Goal: Information Seeking & Learning: Learn about a topic

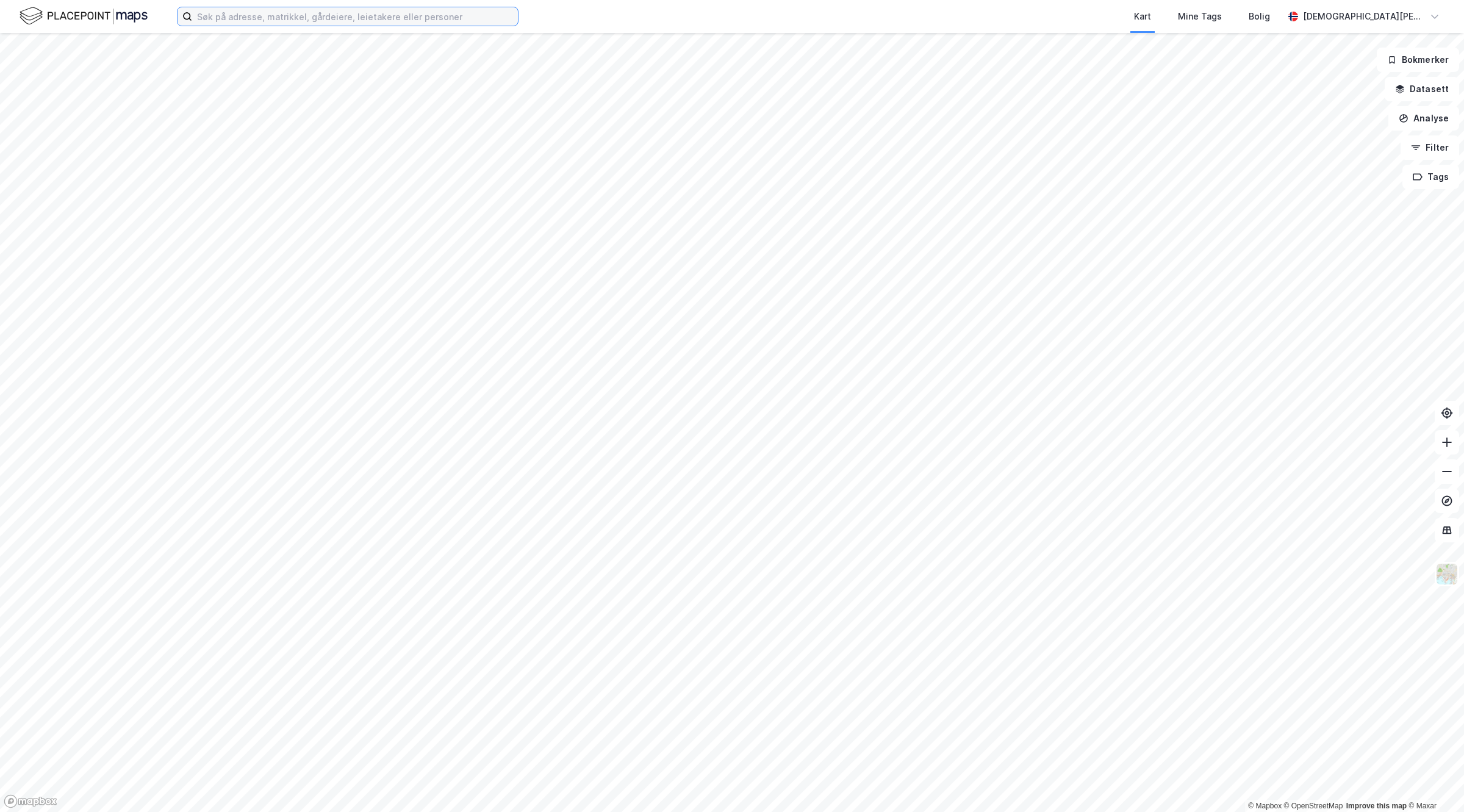
click at [331, 8] on input at bounding box center [355, 16] width 325 height 19
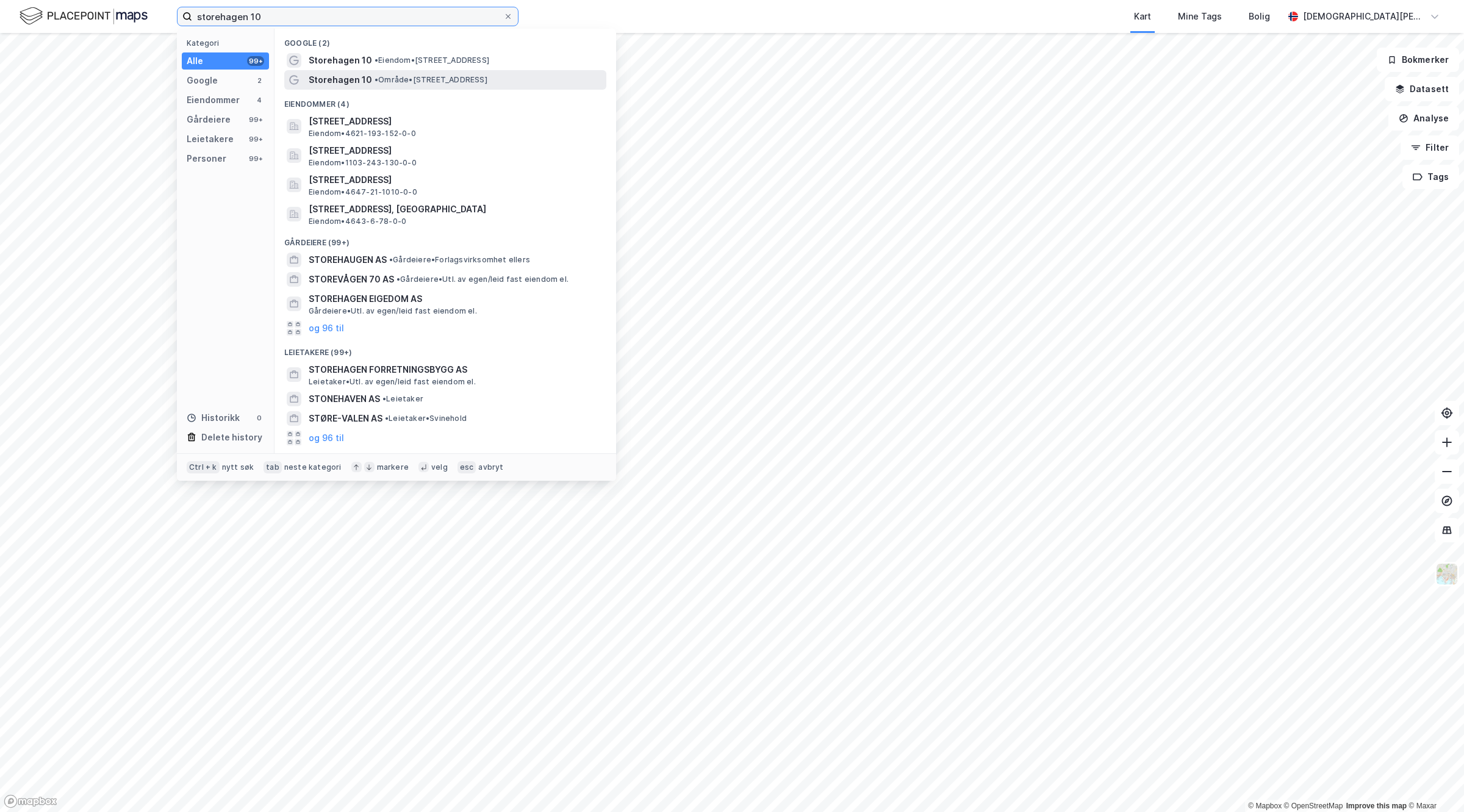
type input "storehagen 10"
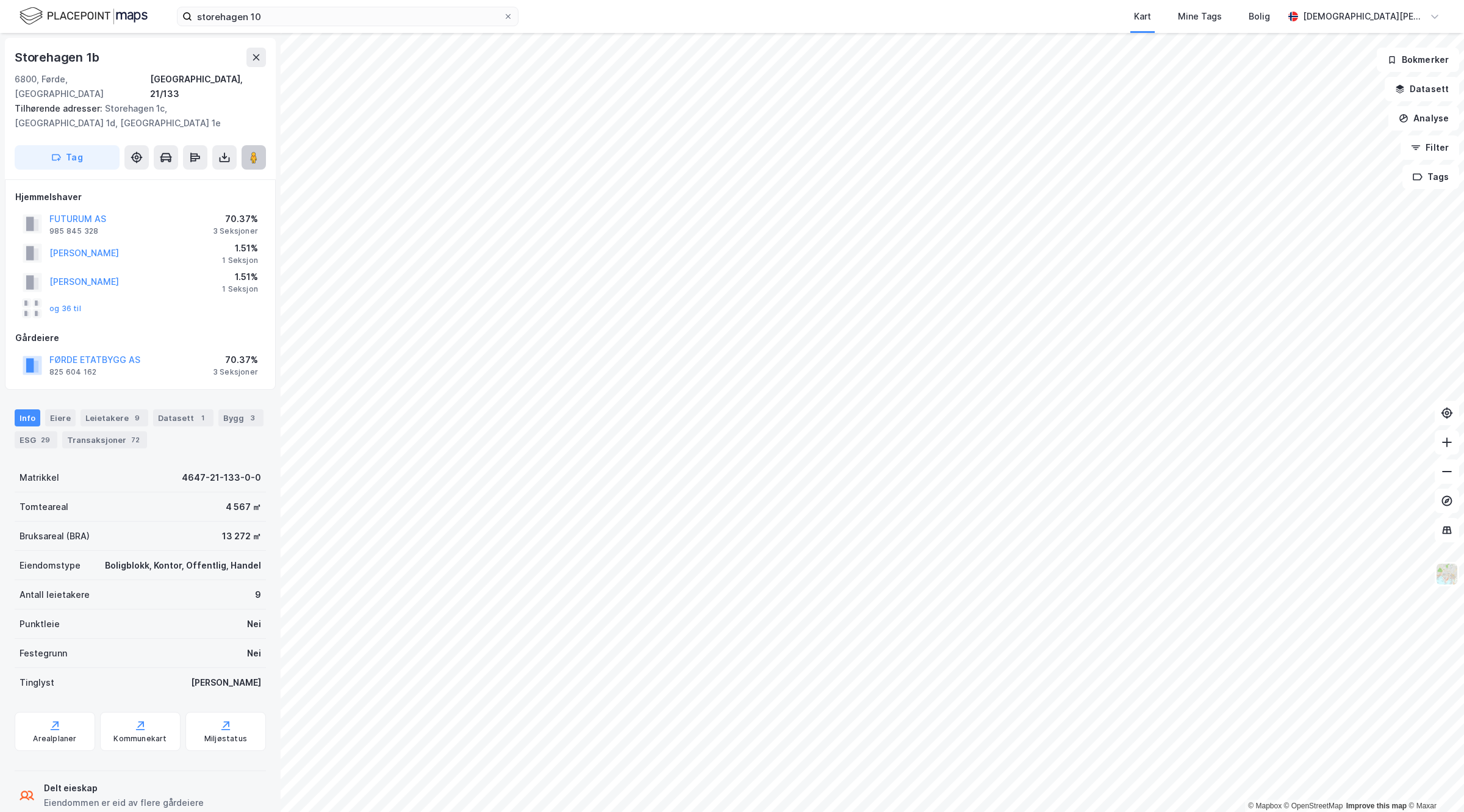
click at [252, 152] on image at bounding box center [254, 157] width 7 height 12
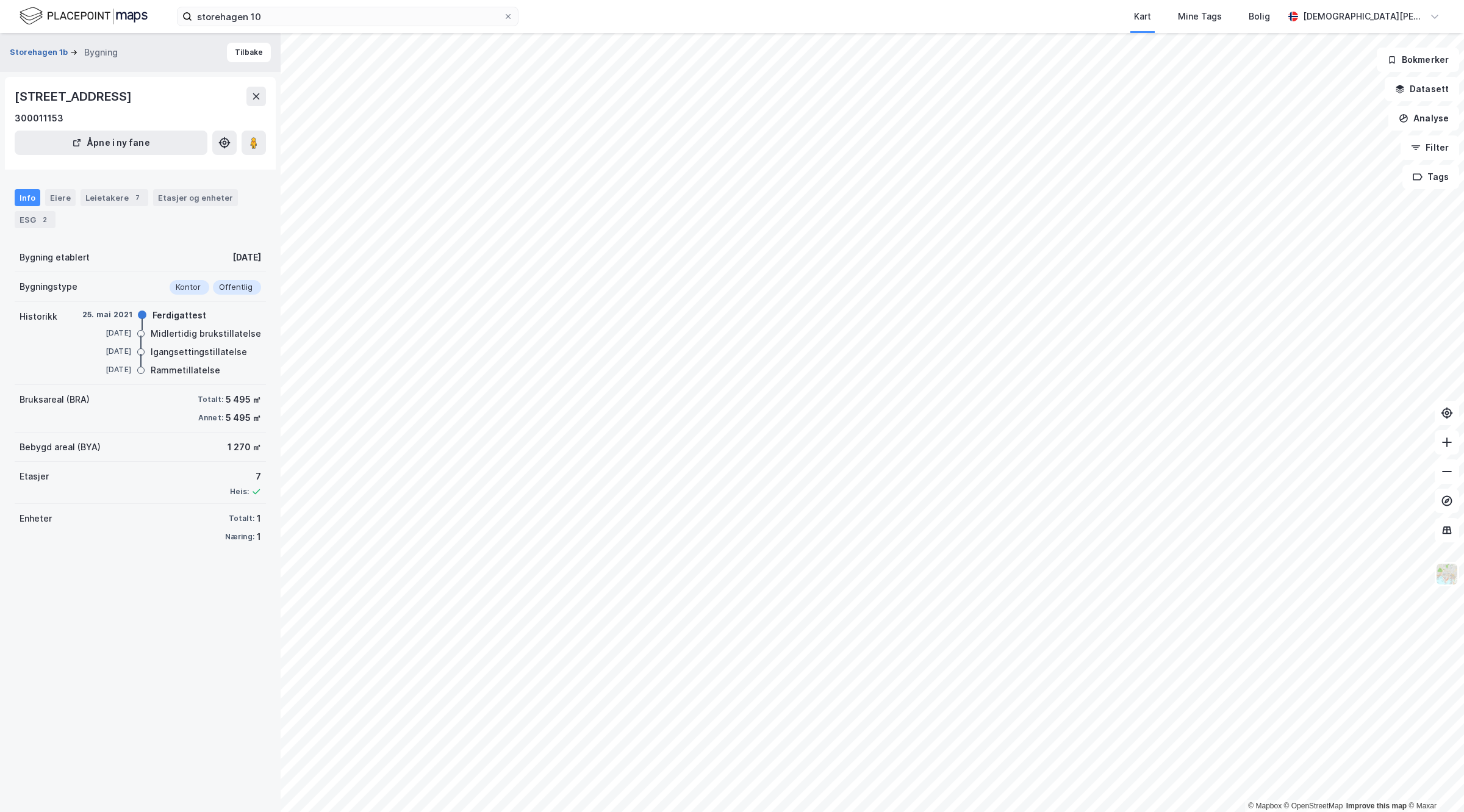
click at [46, 51] on button "Storehagen 1b" at bounding box center [40, 52] width 60 height 12
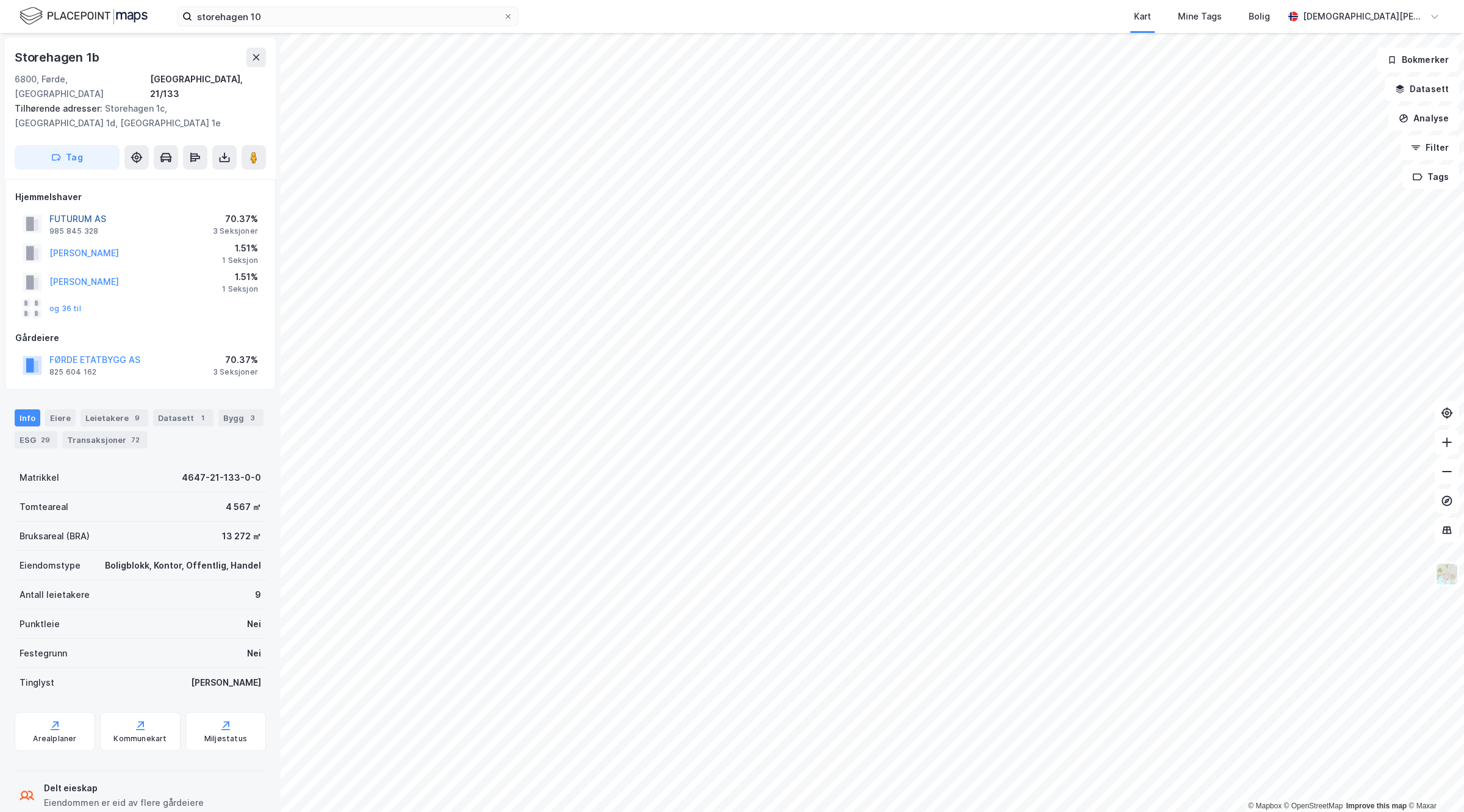
click at [0, 0] on button "FUTURUM AS" at bounding box center [0, 0] width 0 height 0
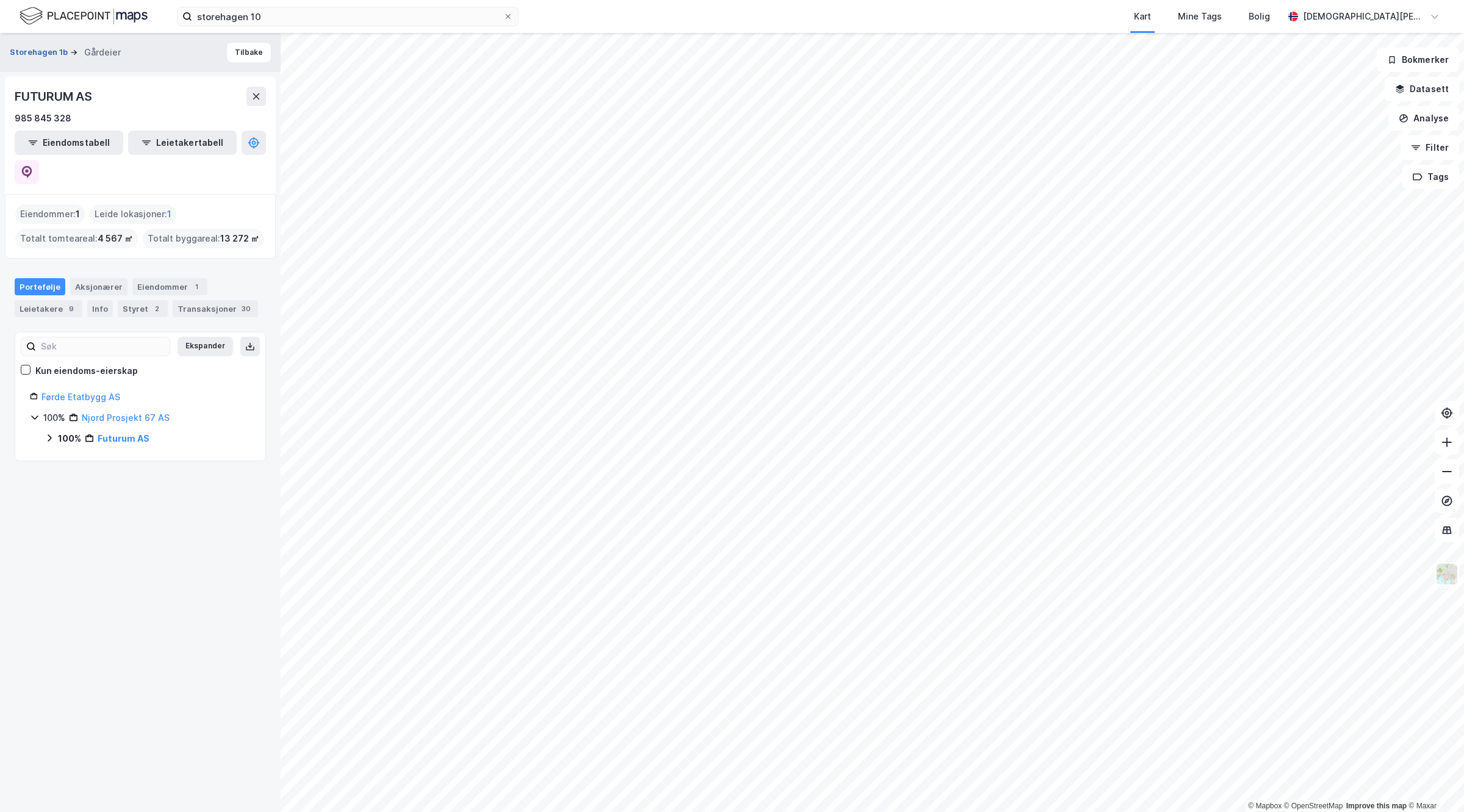
click at [34, 53] on button "Storehagen 1b" at bounding box center [40, 52] width 60 height 12
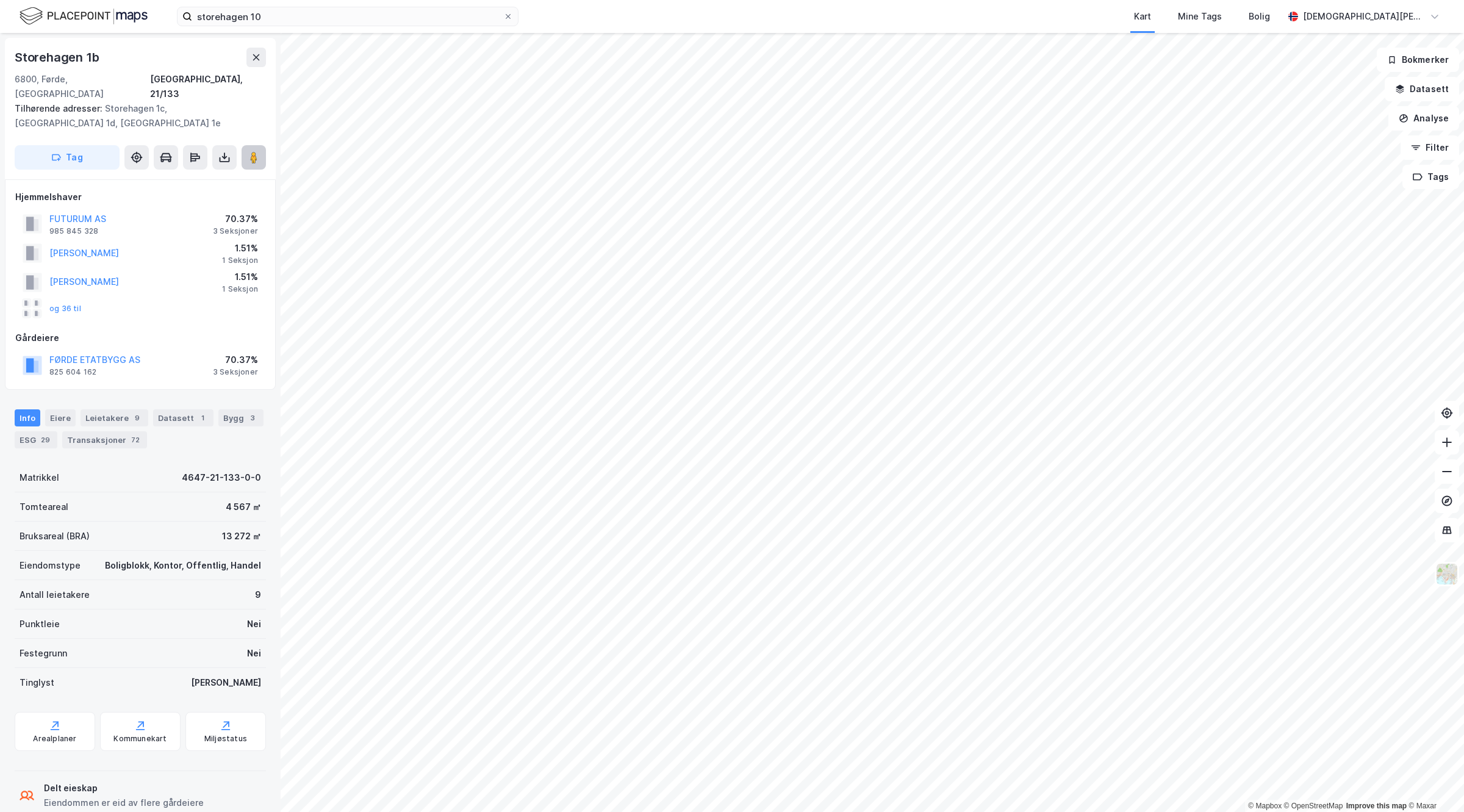
click at [259, 152] on icon at bounding box center [254, 157] width 12 height 12
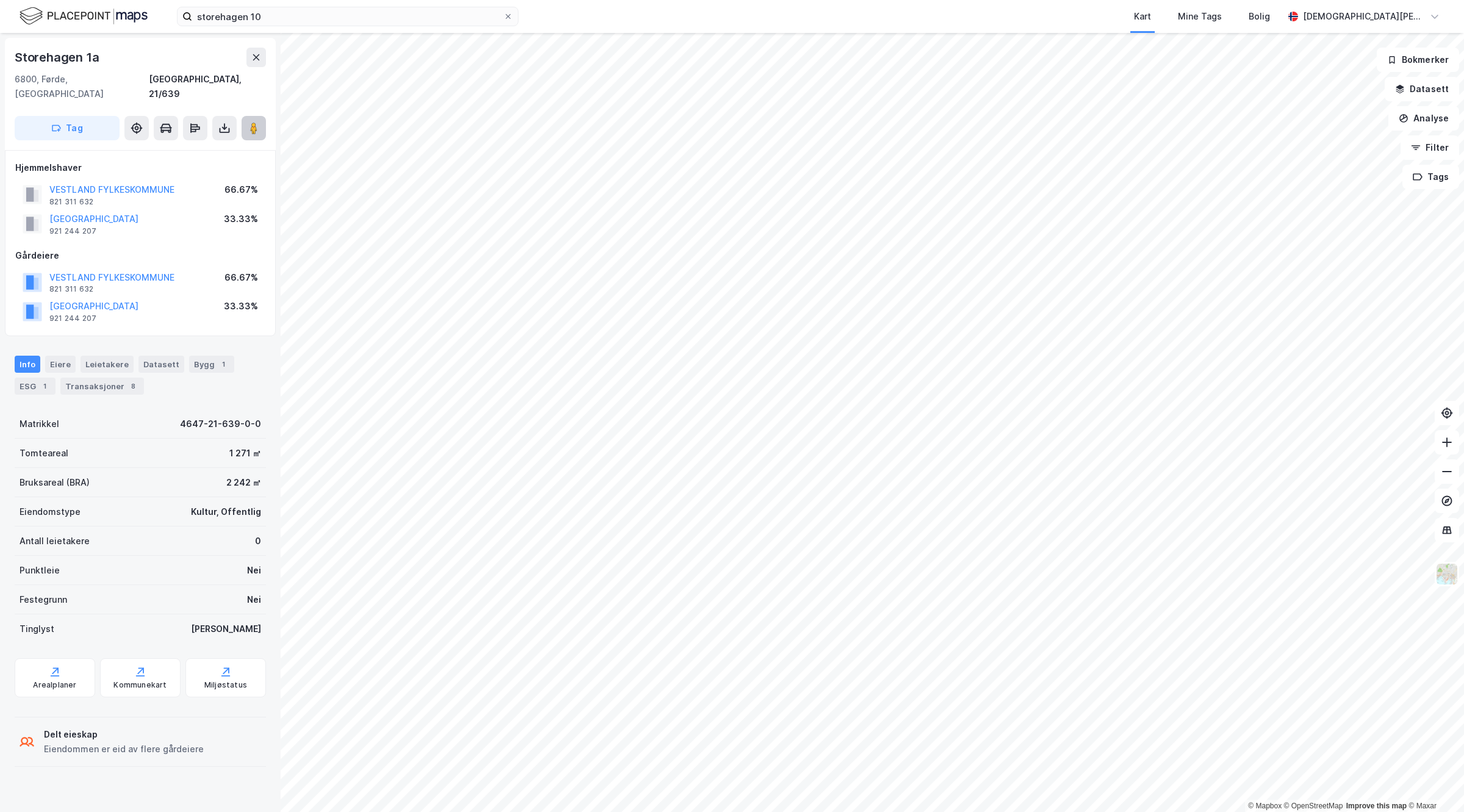
click at [252, 122] on image at bounding box center [254, 128] width 7 height 12
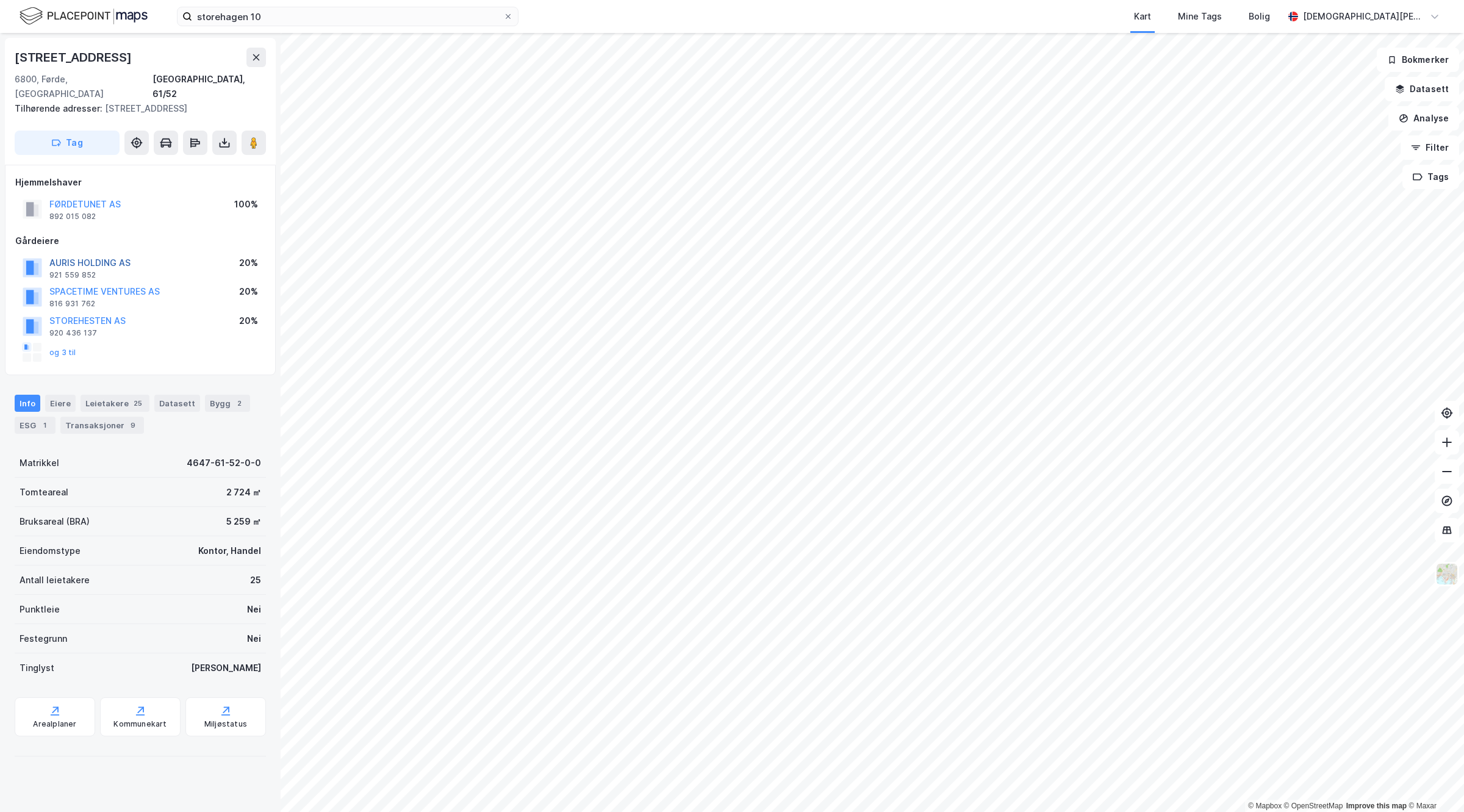
click at [0, 0] on button "AURIS HOLDING AS" at bounding box center [0, 0] width 0 height 0
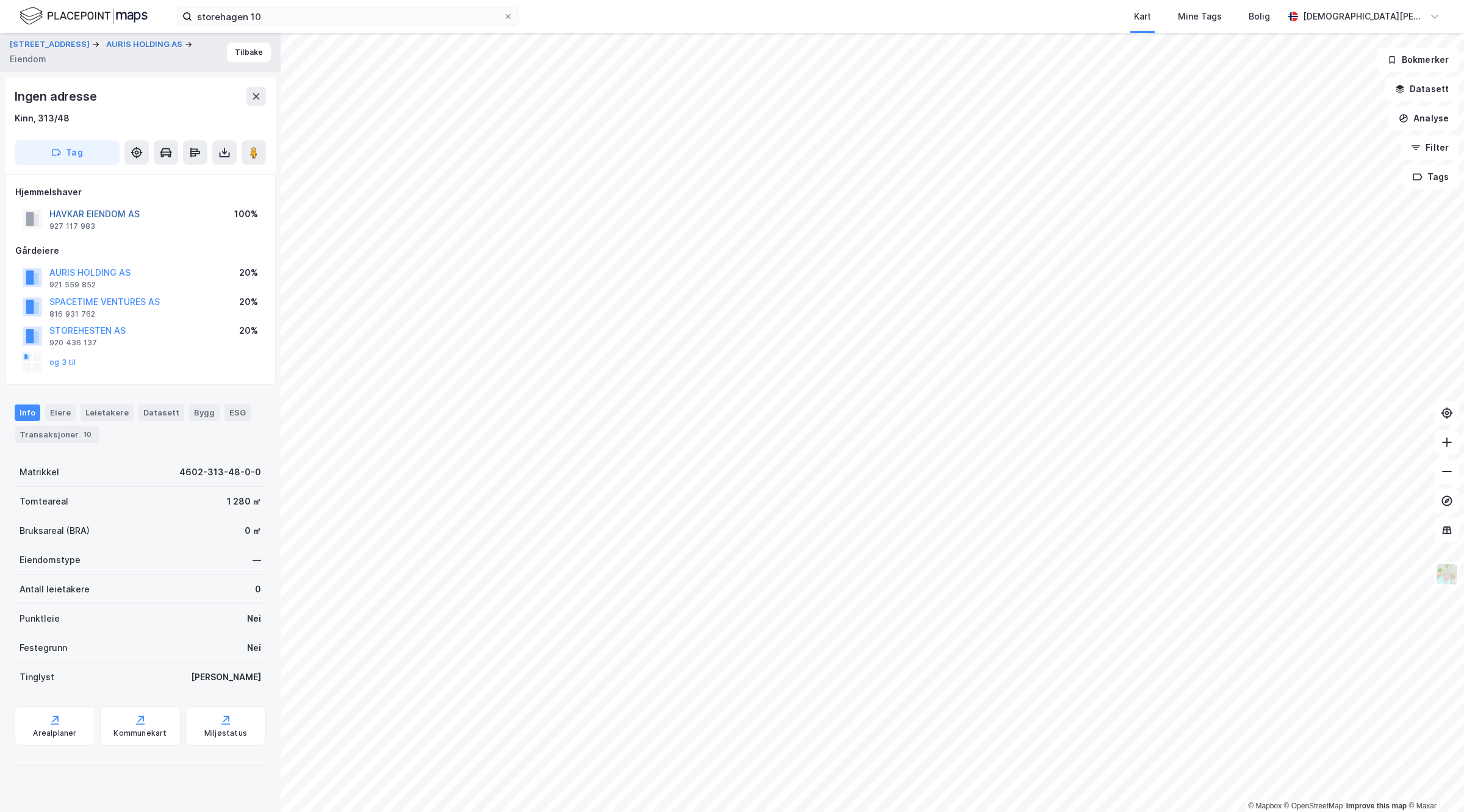
click at [0, 0] on button "HAVKAR EIENDOM AS" at bounding box center [0, 0] width 0 height 0
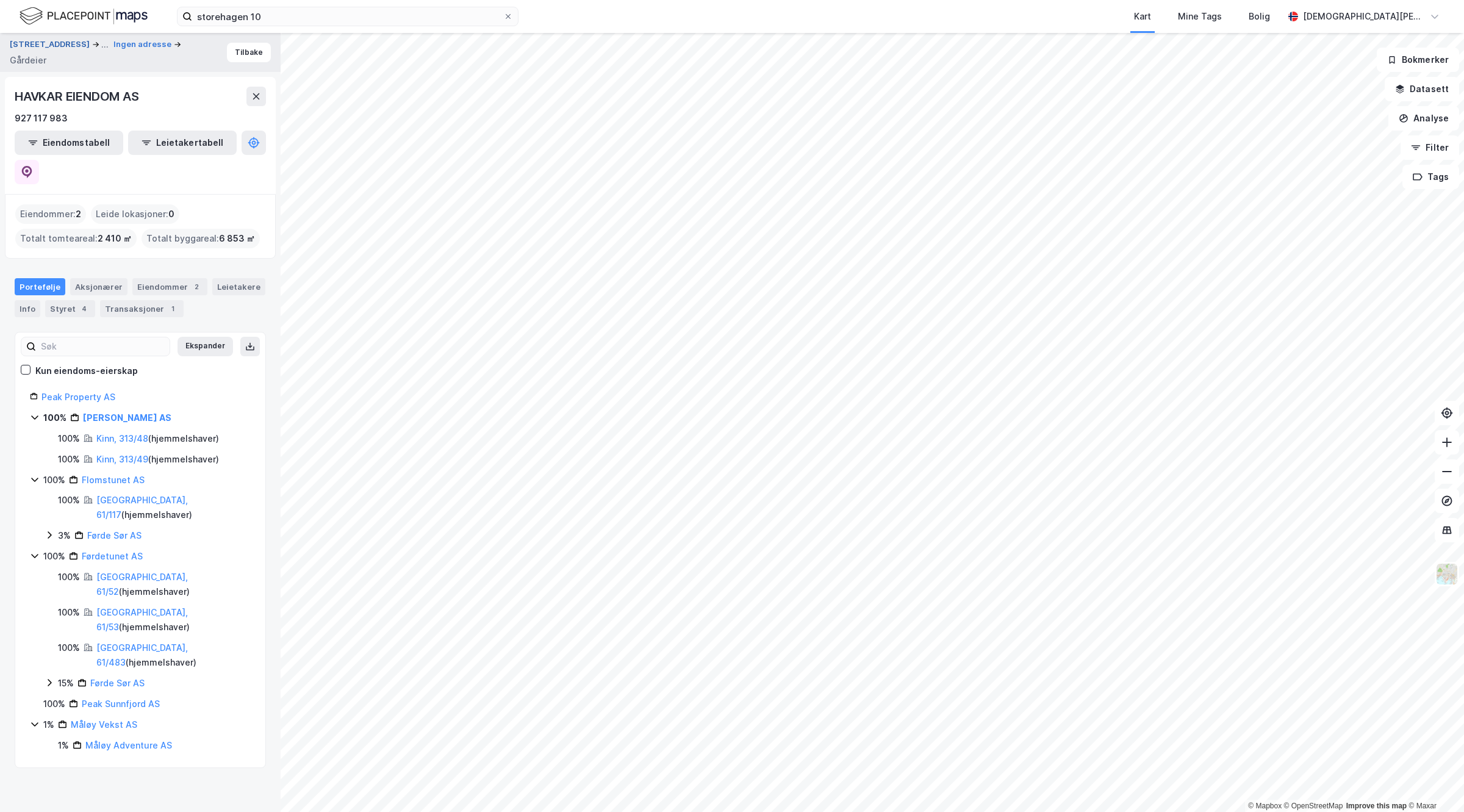
click at [31, 51] on button "[STREET_ADDRESS]" at bounding box center [51, 45] width 82 height 15
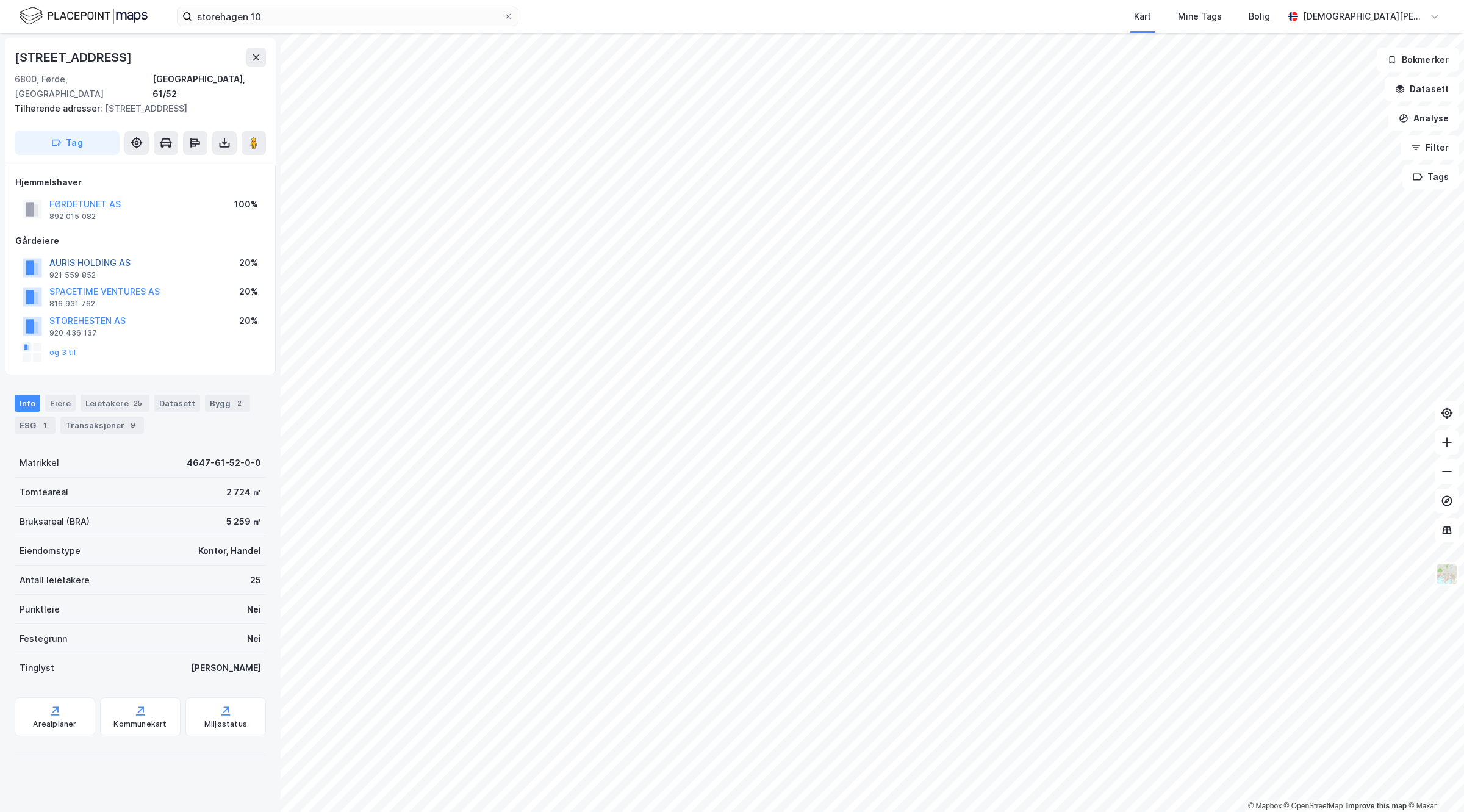
click at [0, 0] on button "AURIS HOLDING AS" at bounding box center [0, 0] width 0 height 0
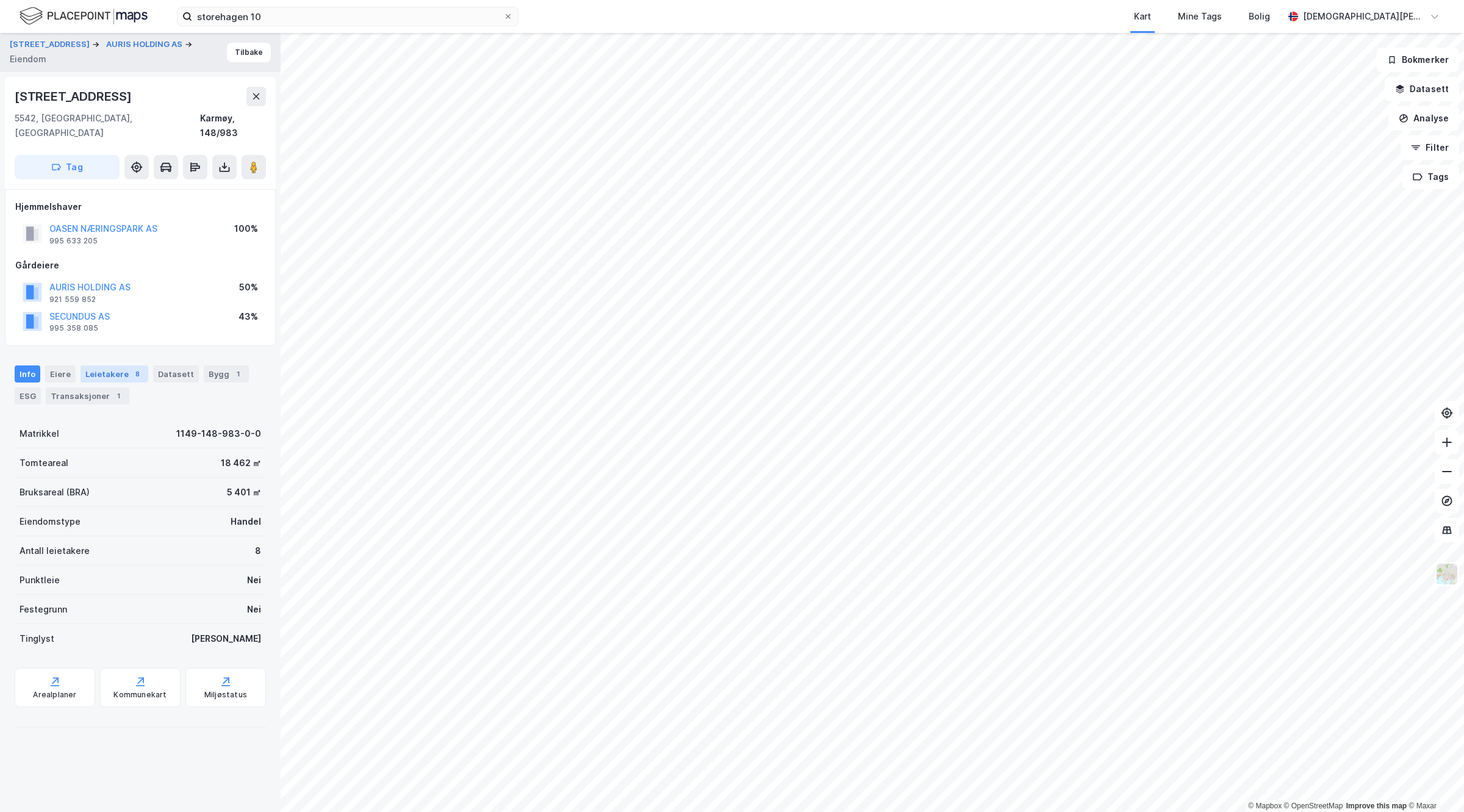
click at [131, 368] on div "8" at bounding box center [137, 374] width 12 height 12
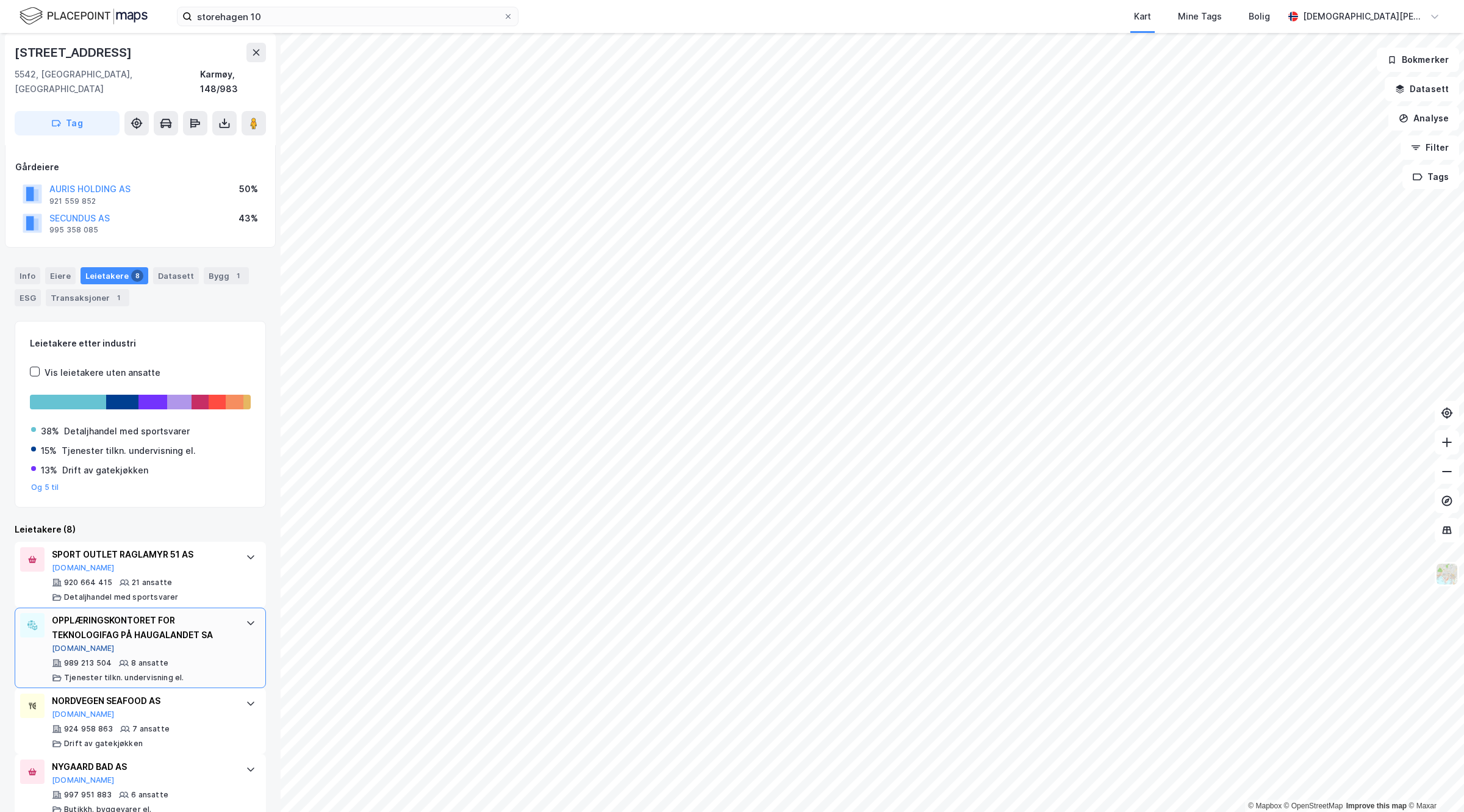
scroll to position [228, 0]
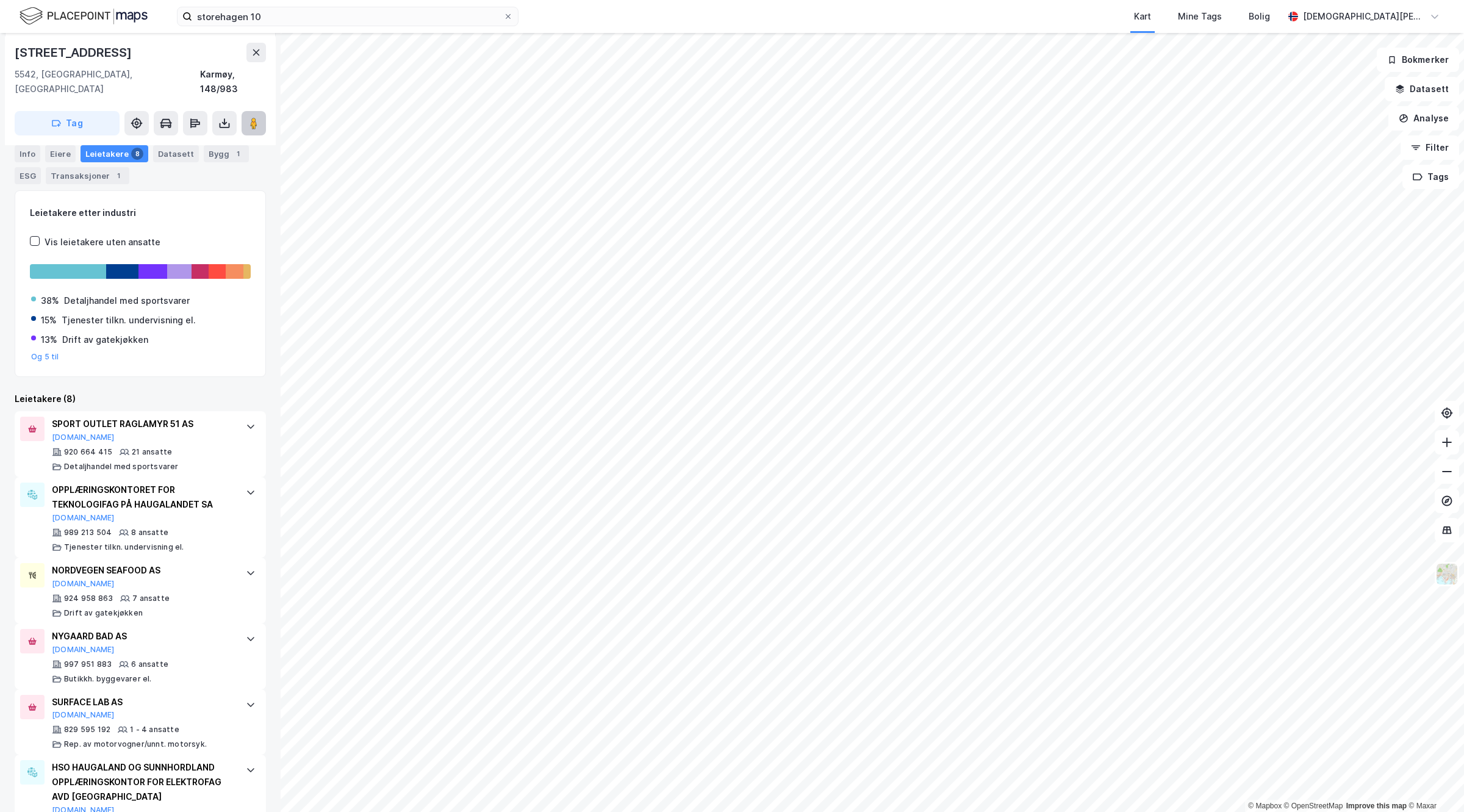
click at [242, 111] on button at bounding box center [254, 123] width 25 height 25
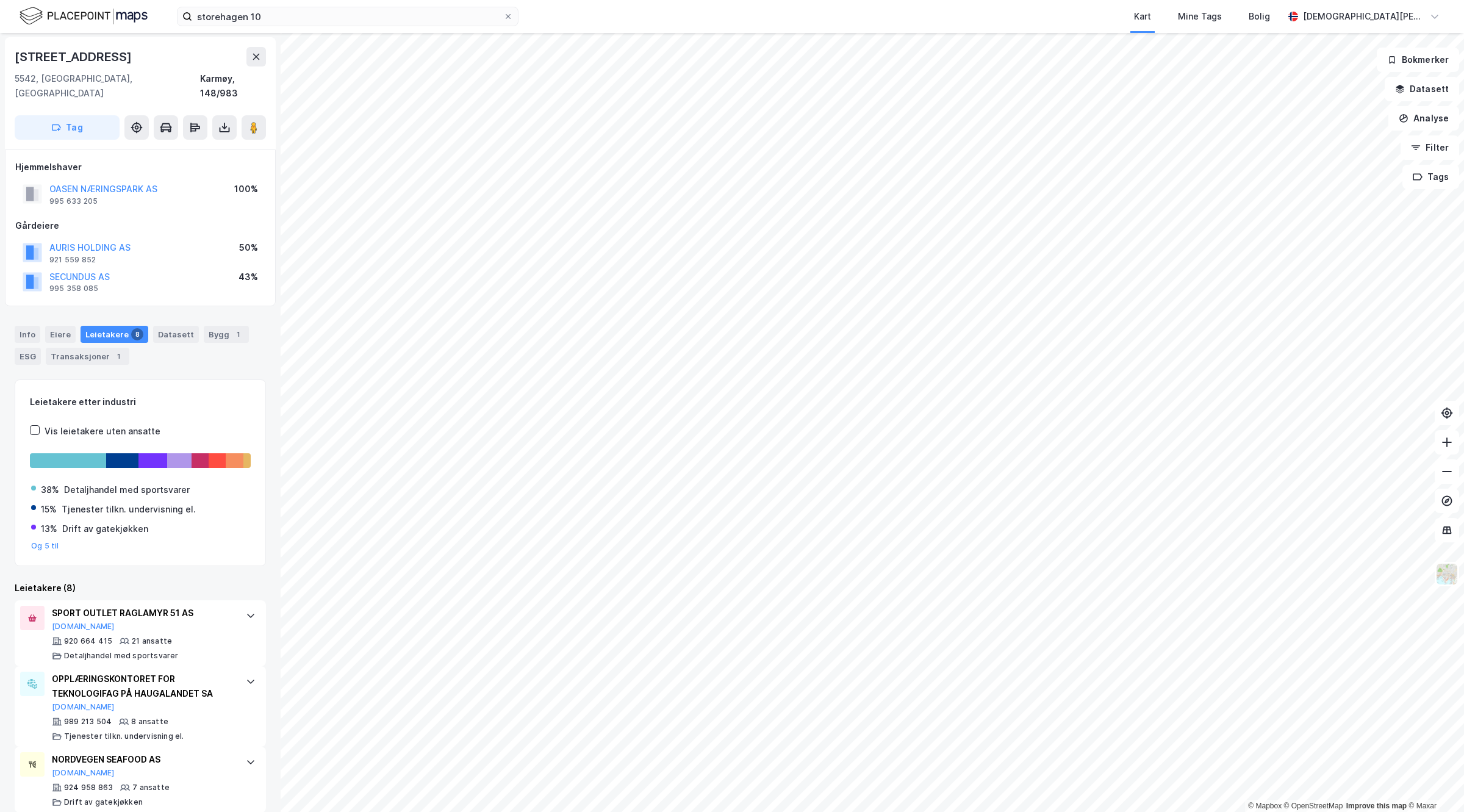
scroll to position [0, 0]
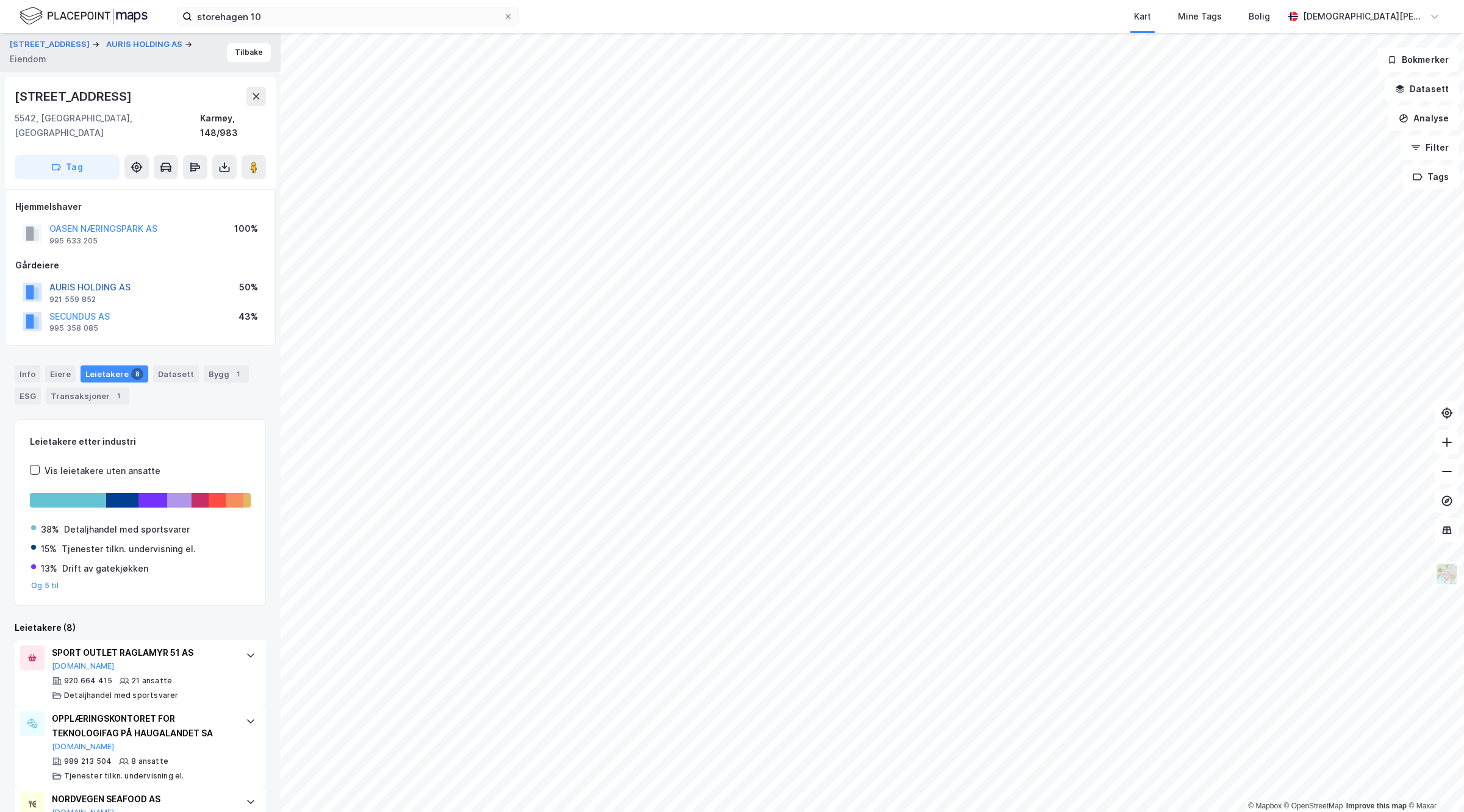
click at [0, 0] on button "AURIS HOLDING AS" at bounding box center [0, 0] width 0 height 0
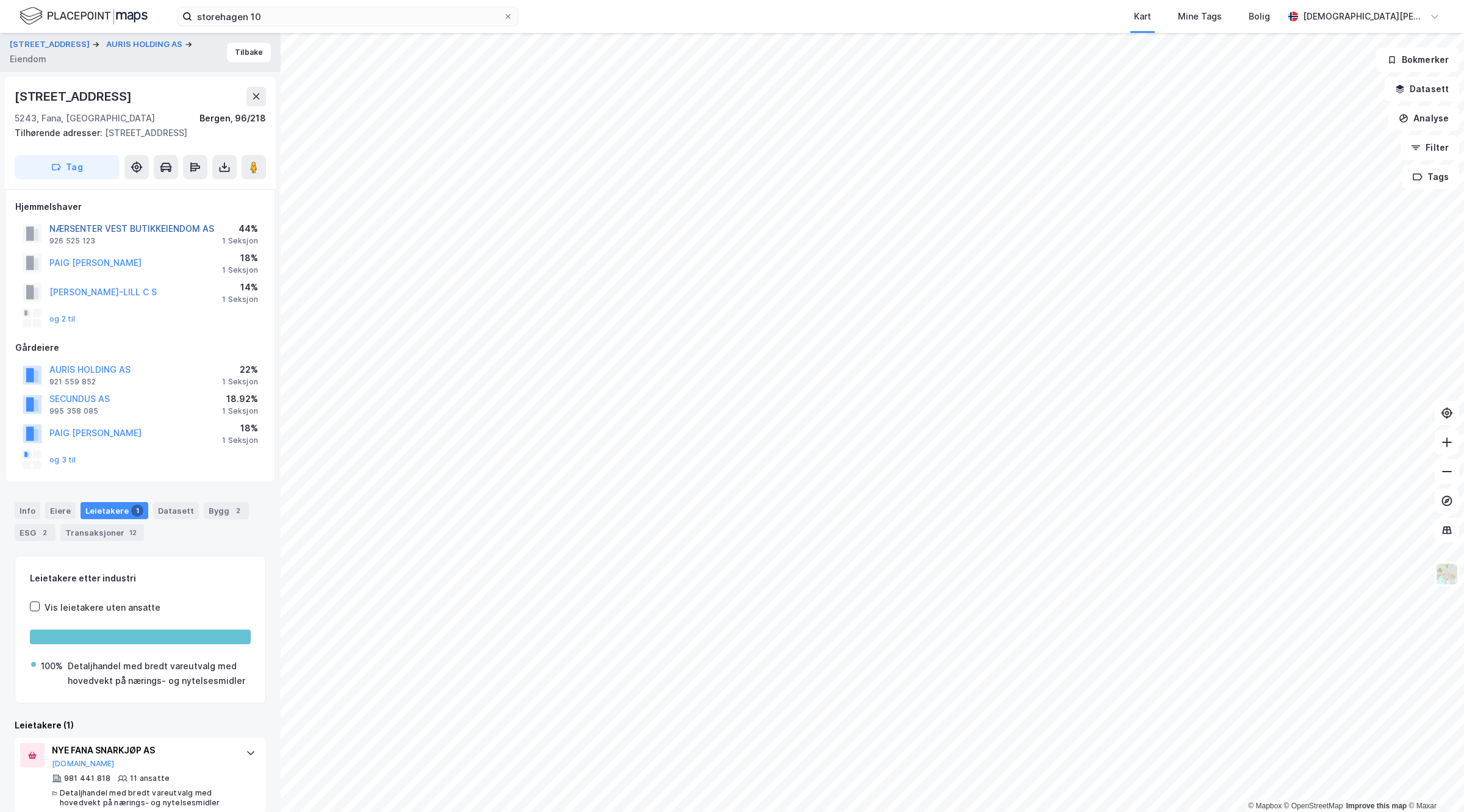
click at [0, 0] on button "NÆRSENTER VEST BUTIKKEIENDOM AS" at bounding box center [0, 0] width 0 height 0
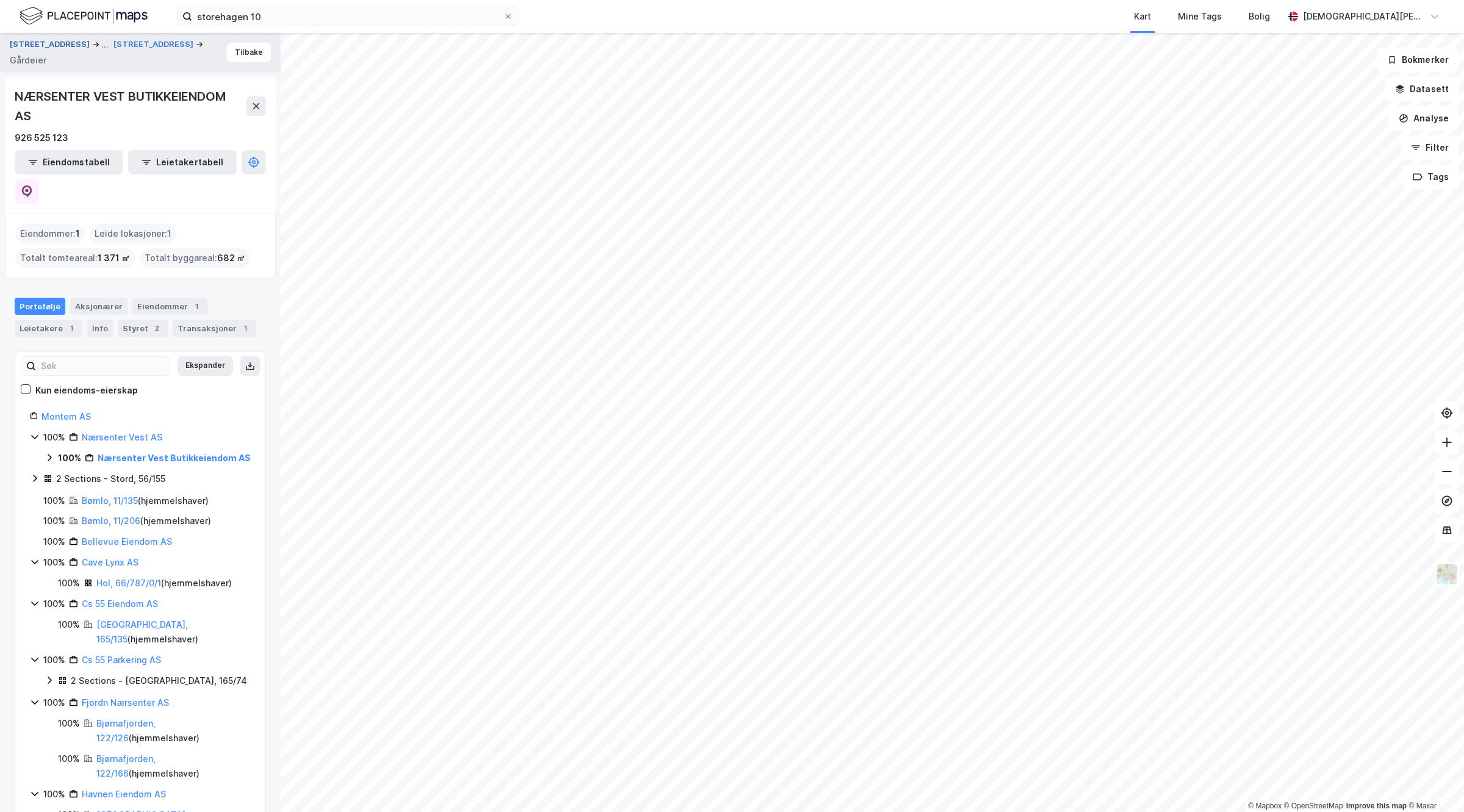
click at [35, 37] on button "[STREET_ADDRESS]" at bounding box center [51, 45] width 82 height 15
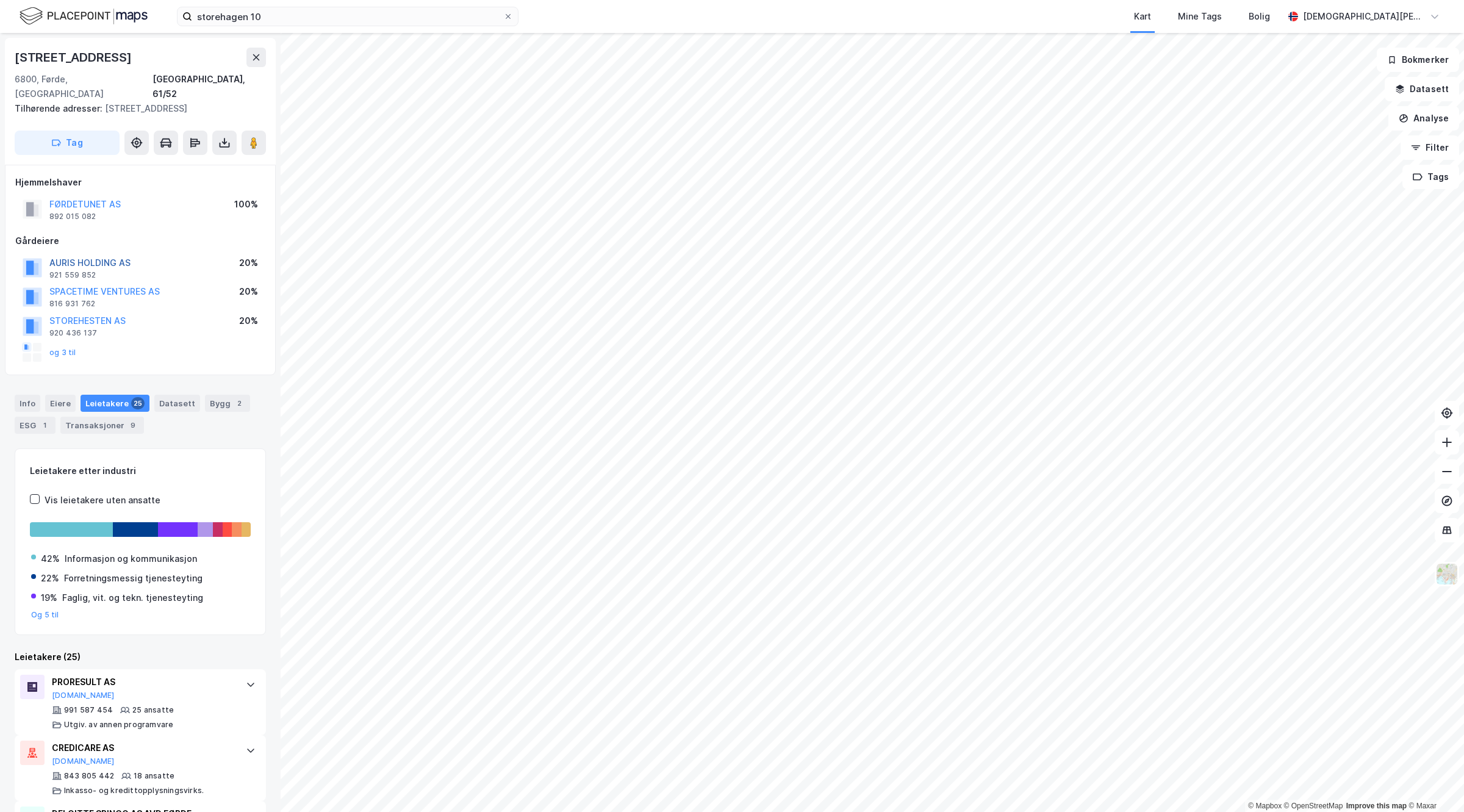
click at [0, 0] on button "AURIS HOLDING AS" at bounding box center [0, 0] width 0 height 0
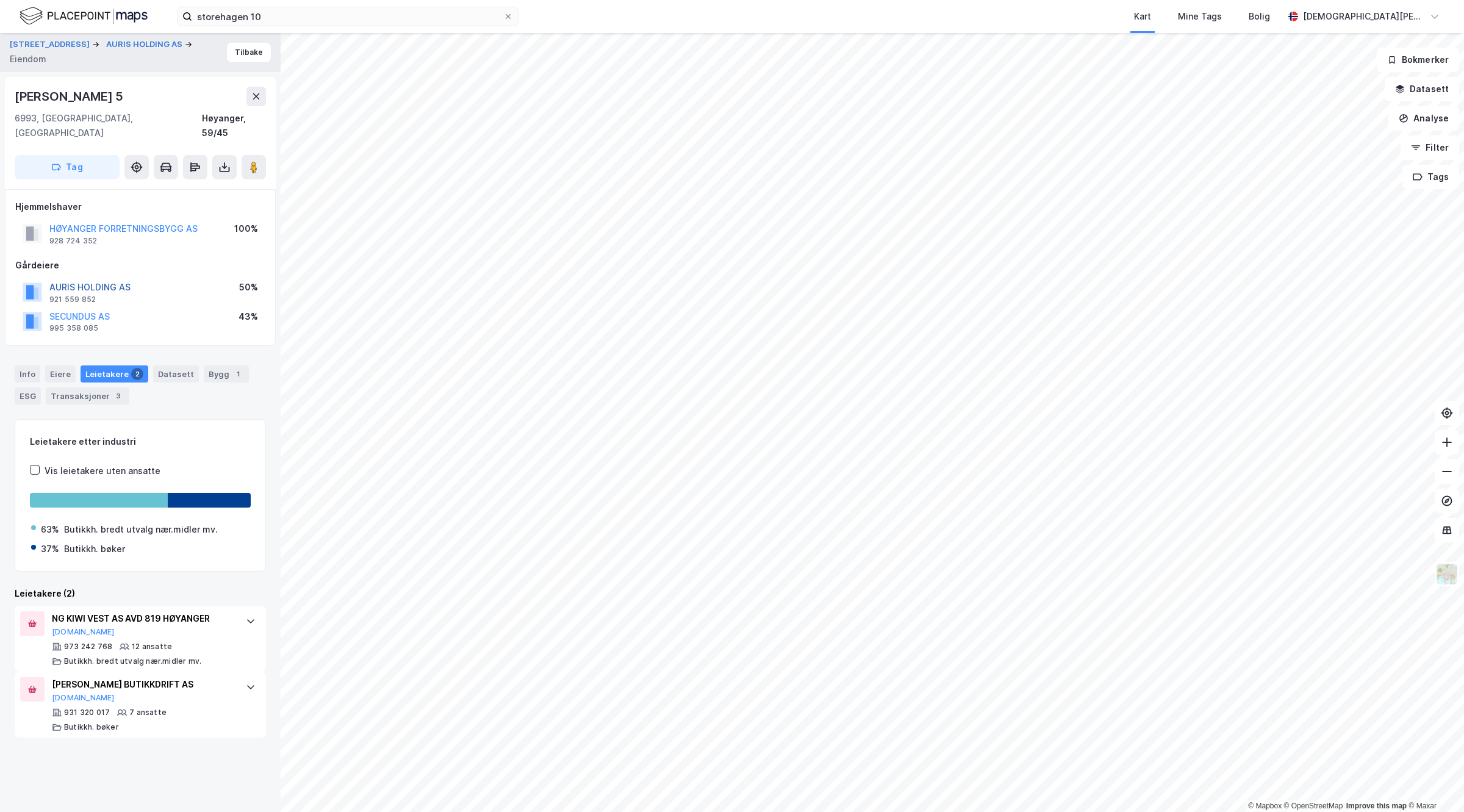
click at [0, 0] on button "AURIS HOLDING AS" at bounding box center [0, 0] width 0 height 0
